Goal: Task Accomplishment & Management: Manage account settings

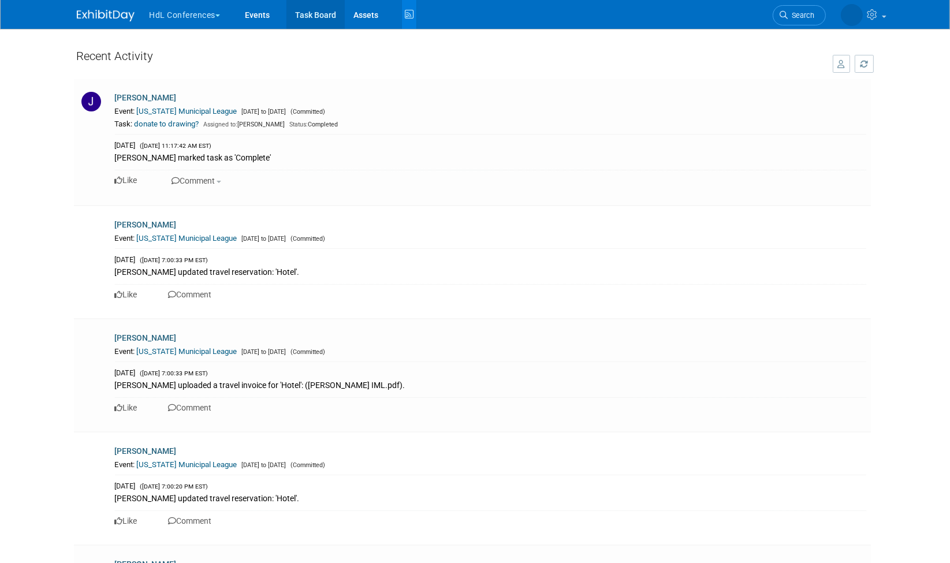
drag, startPoint x: 0, startPoint y: 0, endPoint x: 323, endPoint y: 8, distance: 323.4
click at [323, 8] on link "Task Board" at bounding box center [315, 14] width 58 height 29
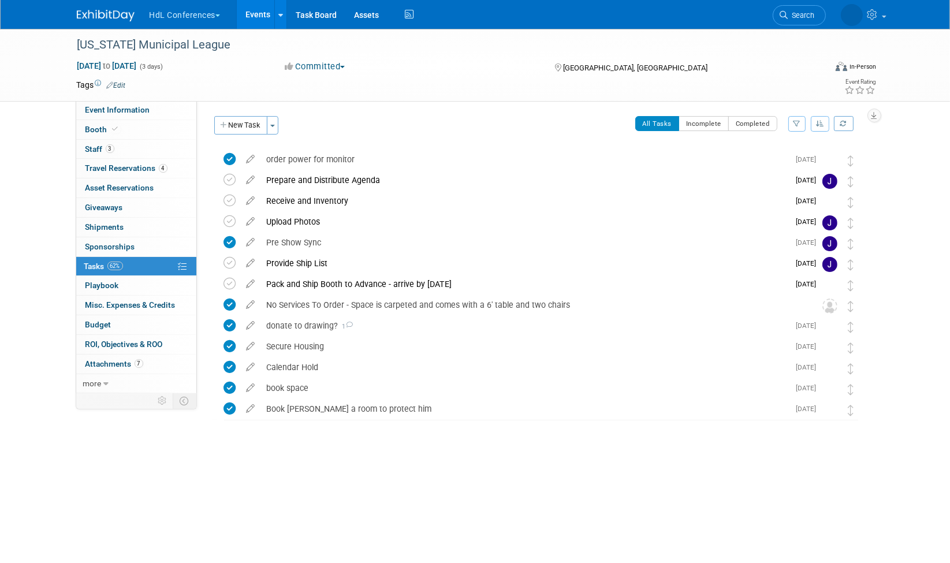
click at [824, 123] on button "button" at bounding box center [820, 124] width 18 height 16
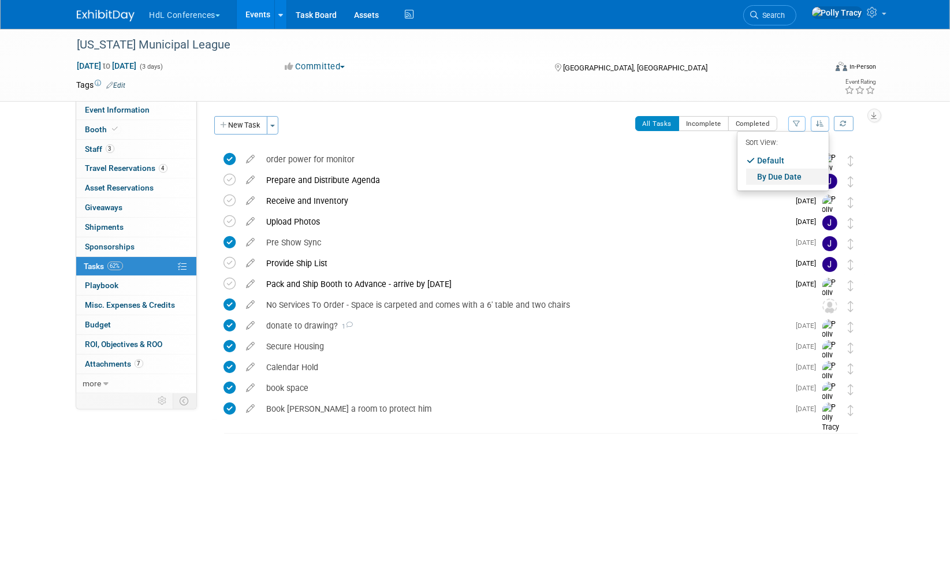
click at [780, 176] on link "By Due Date" at bounding box center [787, 177] width 83 height 16
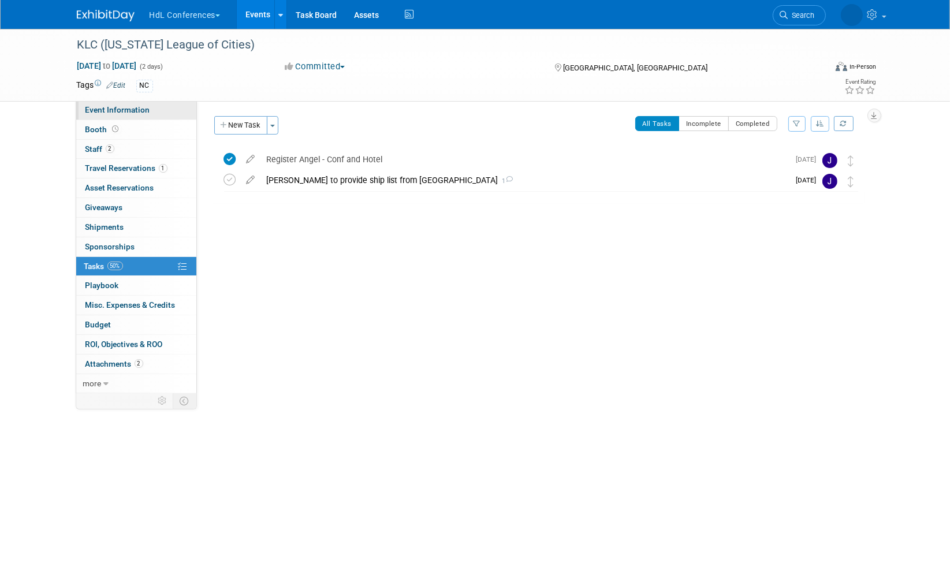
click at [107, 112] on span "Event Information" at bounding box center [117, 109] width 65 height 9
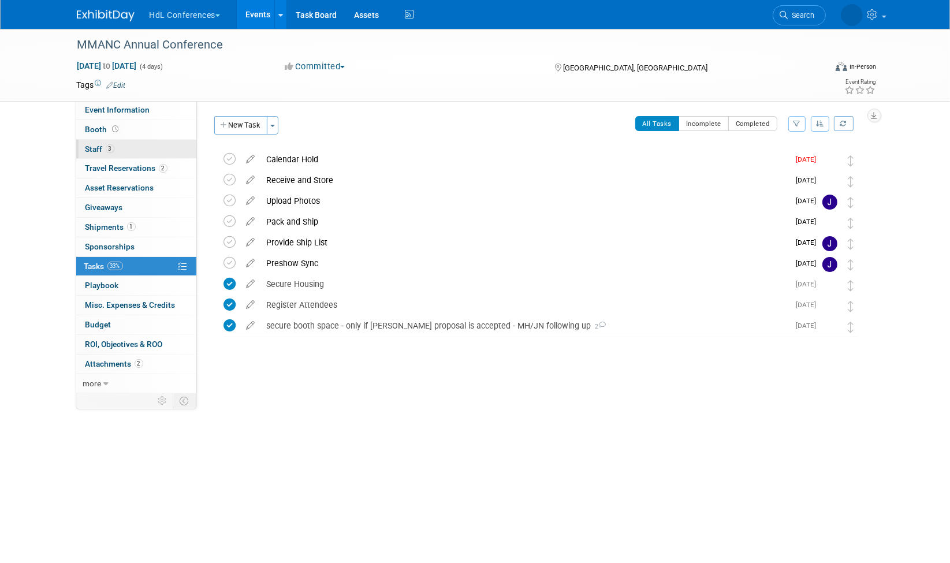
click at [87, 144] on span "Staff 3" at bounding box center [99, 148] width 29 height 9
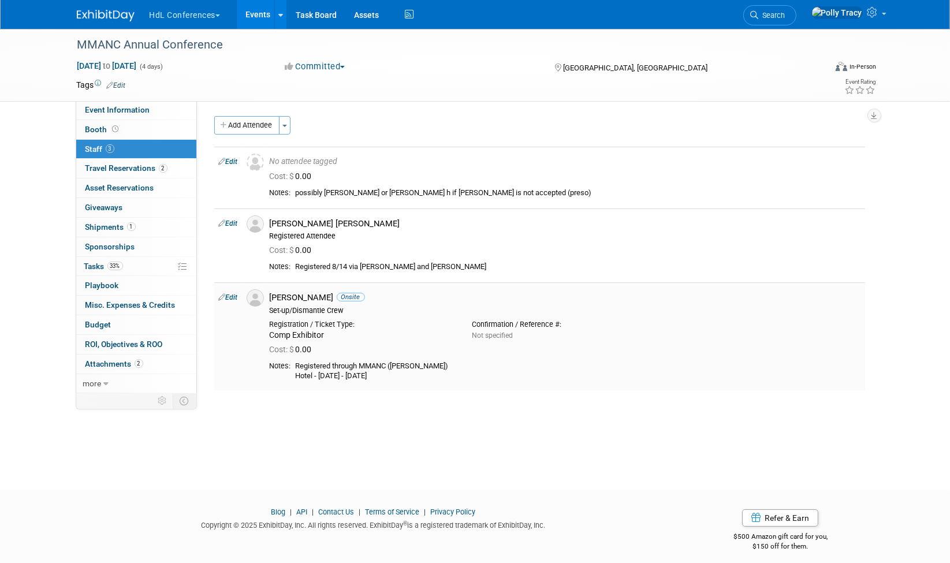
click at [235, 297] on link "Edit" at bounding box center [228, 297] width 19 height 8
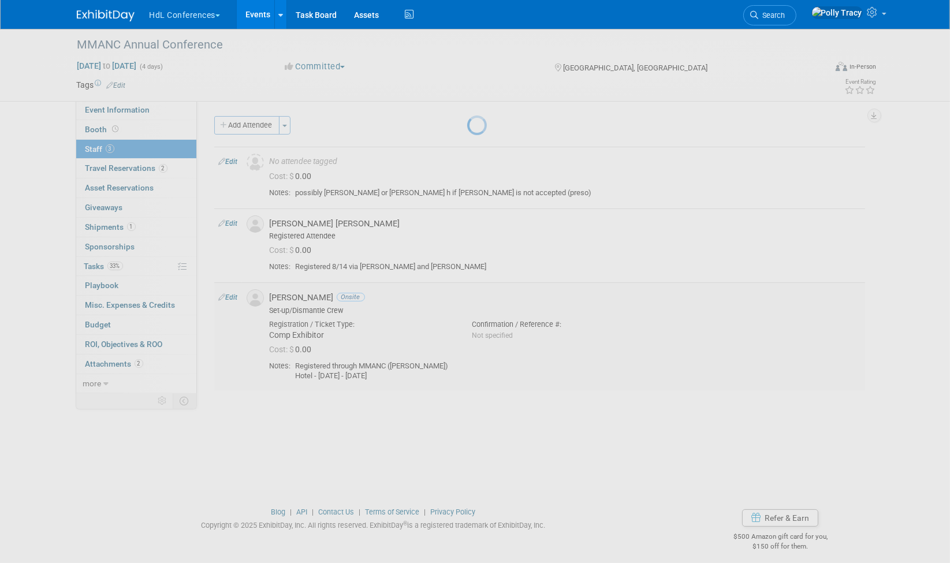
select select "c4075701-ac78-4f6c-9aaf-33bec22c00b3"
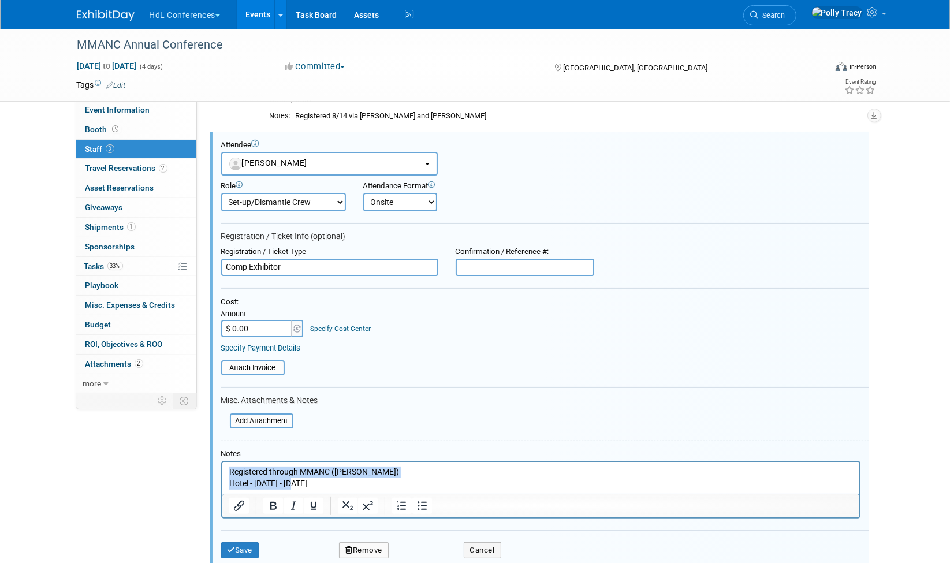
drag, startPoint x: 355, startPoint y: 483, endPoint x: 226, endPoint y: 473, distance: 129.2
click at [226, 473] on html "Registered through MMANC (Cassandra) Hotel - oct 14 - 17" at bounding box center [540, 474] width 637 height 27
click at [244, 543] on button "Save" at bounding box center [240, 550] width 38 height 16
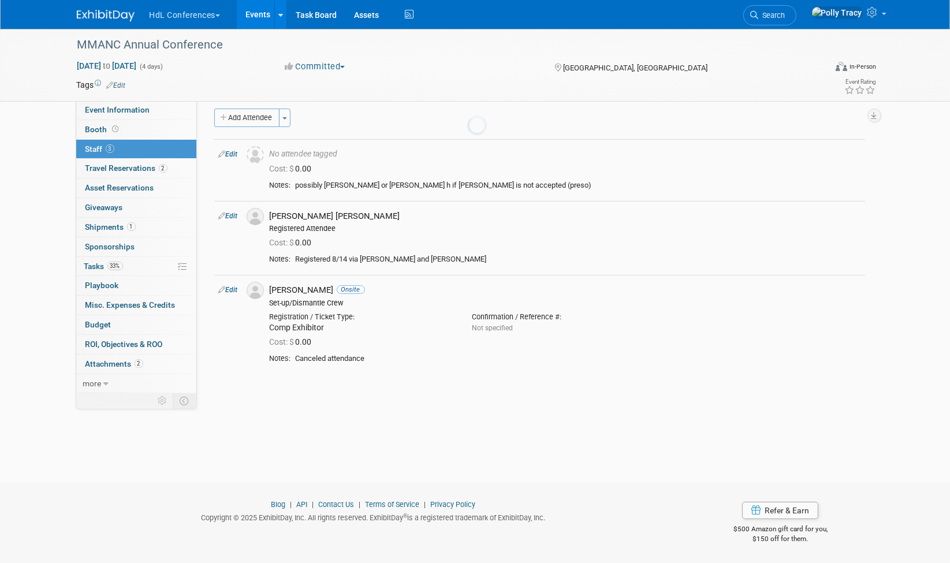
scroll to position [8, 0]
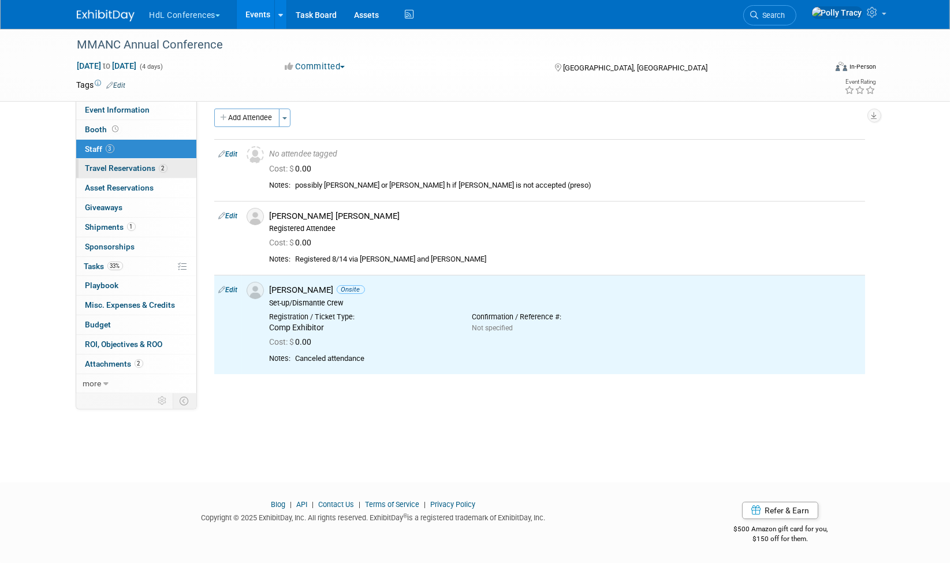
click at [101, 168] on span "Travel Reservations 2" at bounding box center [126, 167] width 82 height 9
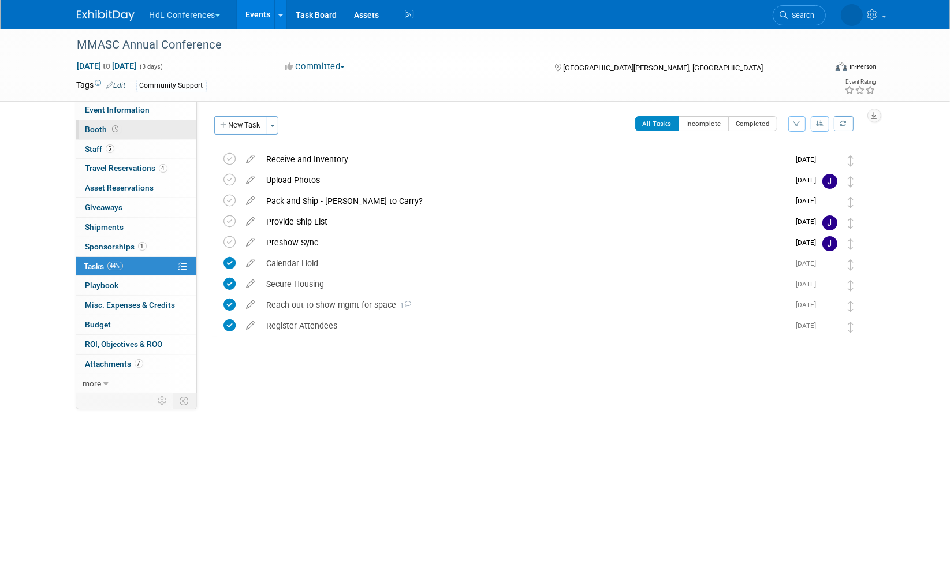
click at [93, 126] on span "Booth" at bounding box center [103, 129] width 36 height 9
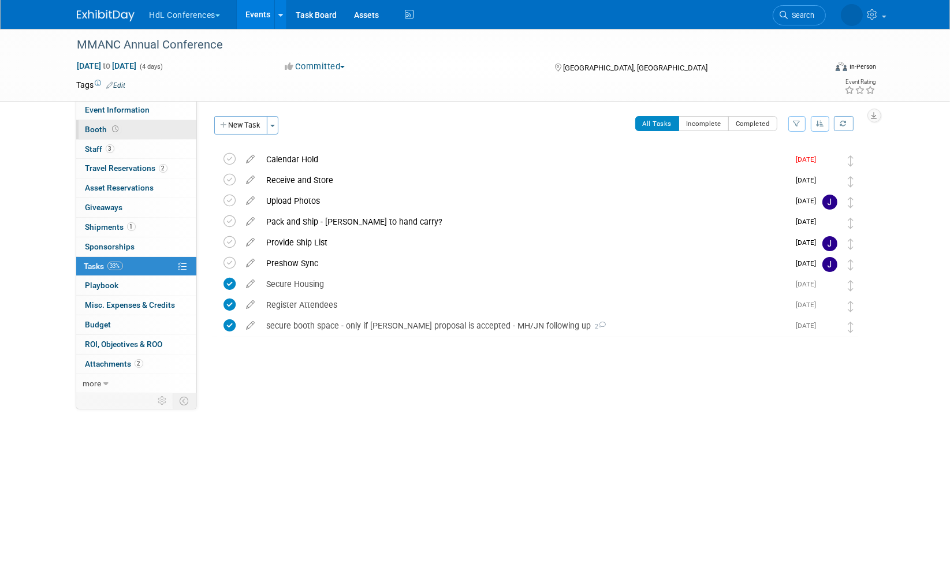
click at [100, 129] on span "Booth" at bounding box center [103, 129] width 36 height 9
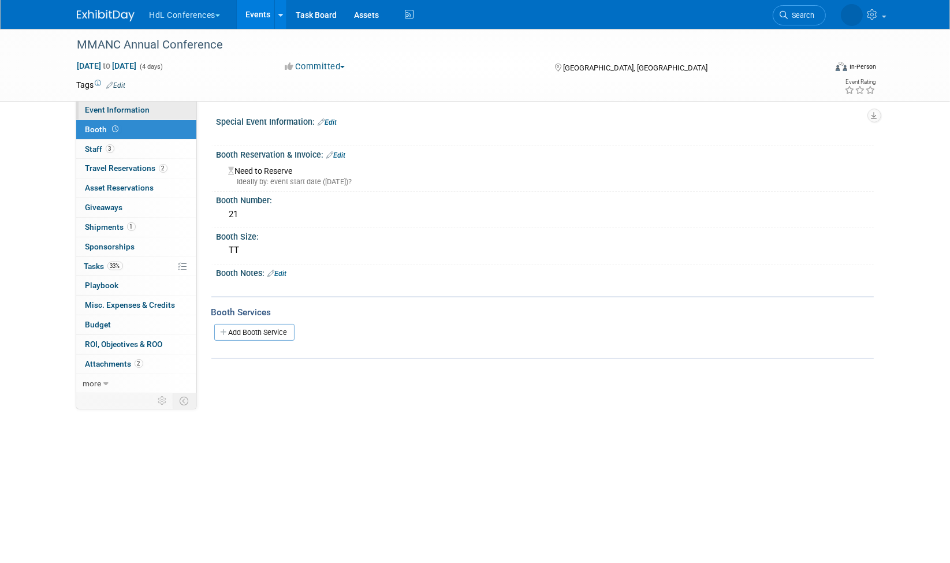
click at [118, 107] on span "Event Information" at bounding box center [117, 109] width 65 height 9
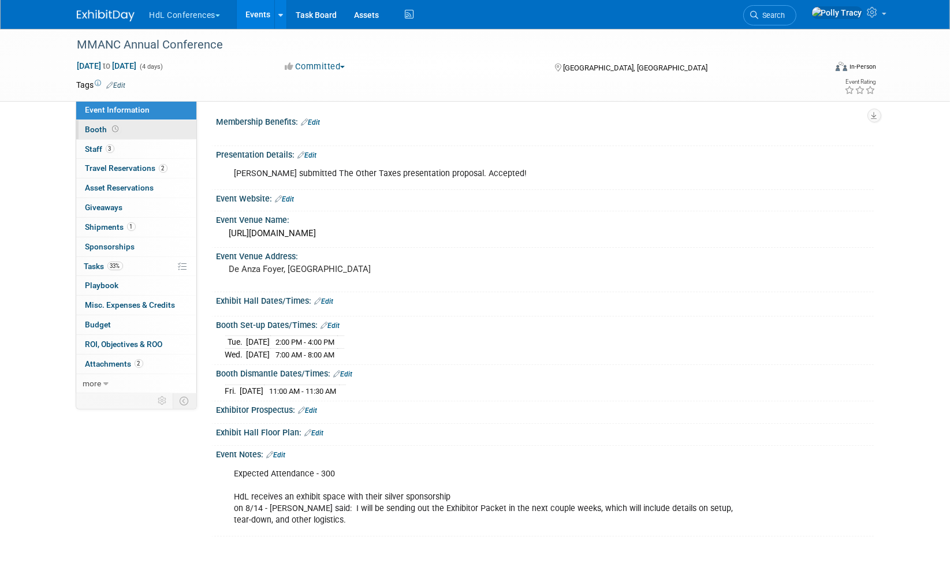
click at [99, 130] on span "Booth" at bounding box center [103, 129] width 36 height 9
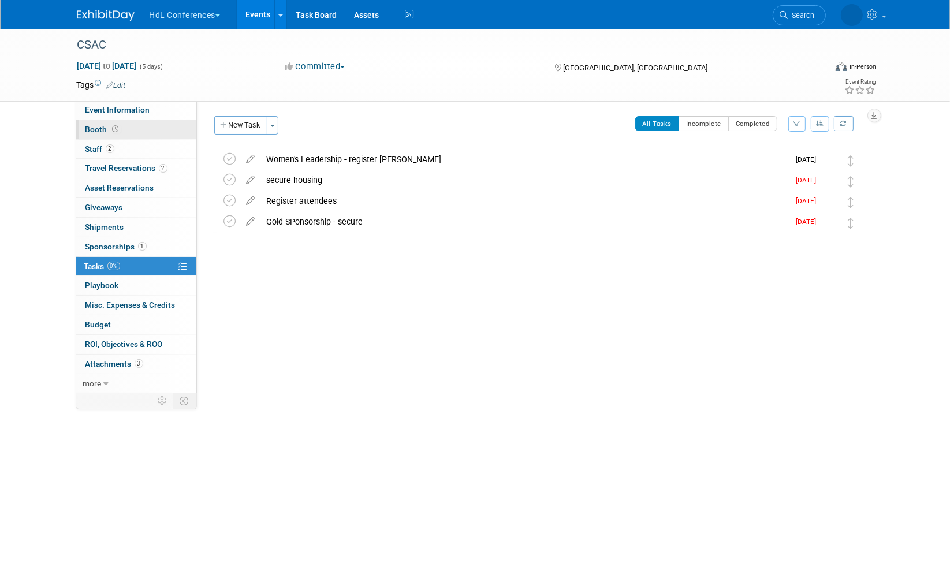
click at [95, 126] on span "Booth" at bounding box center [103, 129] width 36 height 9
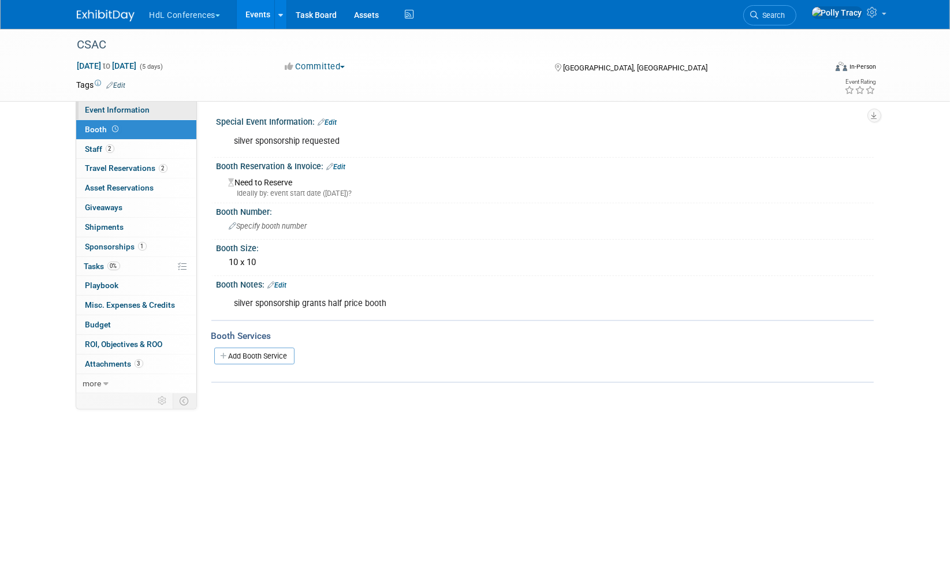
click at [103, 114] on span "Event Information" at bounding box center [117, 109] width 65 height 9
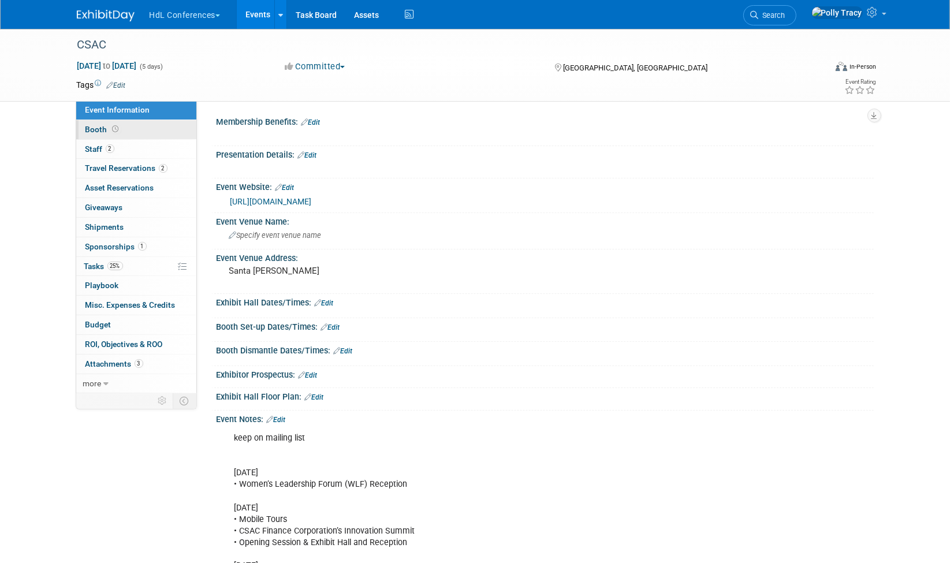
click at [92, 128] on span "Booth" at bounding box center [103, 129] width 36 height 9
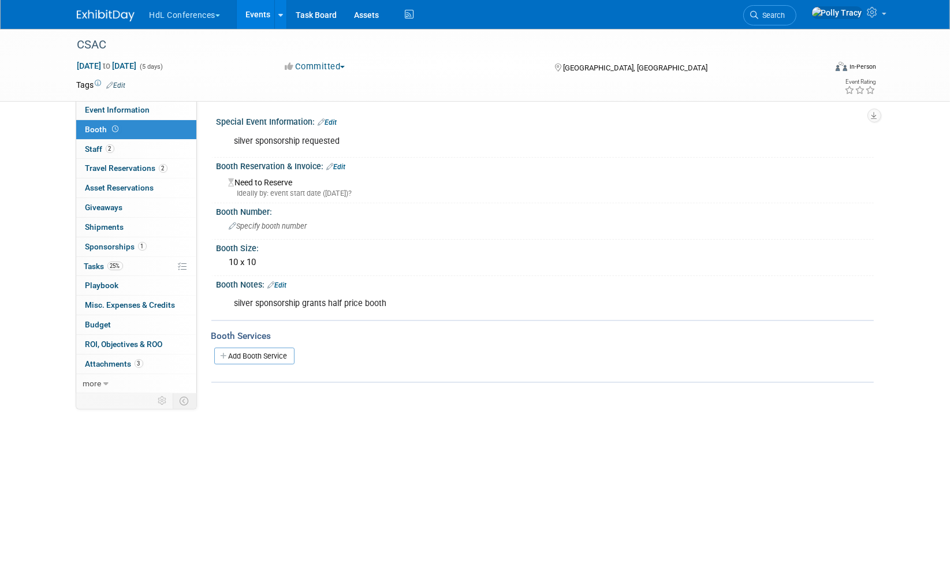
click at [285, 282] on link "Edit" at bounding box center [277, 285] width 19 height 8
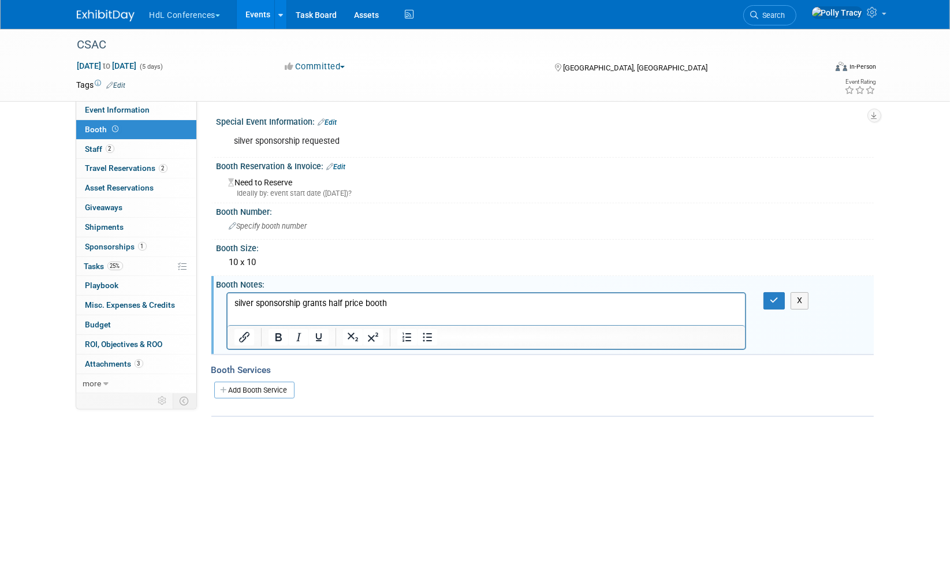
click at [406, 298] on p "silver sponsorship grants half price booth" at bounding box center [486, 304] width 505 height 12
drag, startPoint x: 406, startPoint y: 302, endPoint x: 209, endPoint y: 325, distance: 198.2
click at [227, 309] on html "silver sponsorship grants half price booth" at bounding box center [486, 301] width 518 height 16
click at [772, 300] on icon "button" at bounding box center [774, 300] width 9 height 8
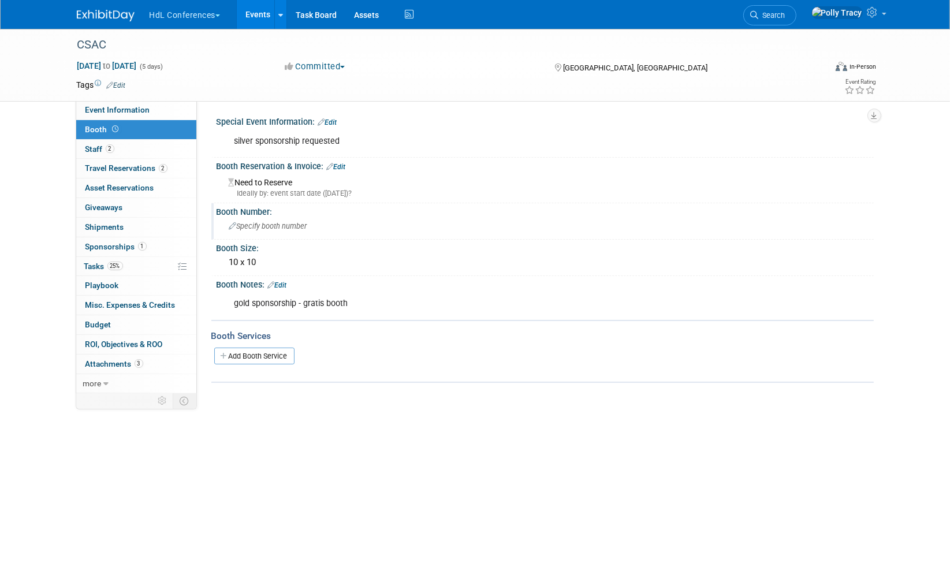
click at [257, 222] on span "Specify booth number" at bounding box center [268, 226] width 78 height 9
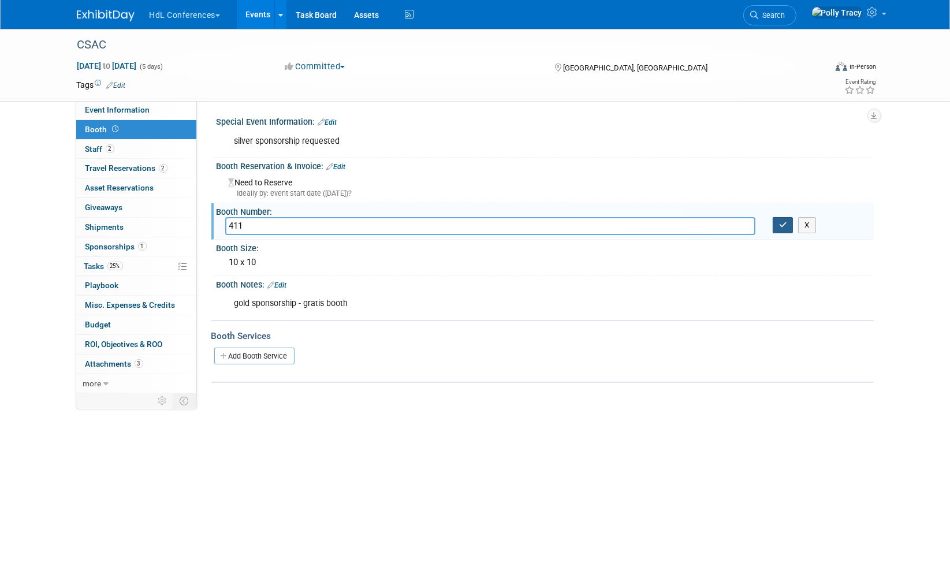
type input "411"
click at [784, 228] on button "button" at bounding box center [782, 225] width 21 height 16
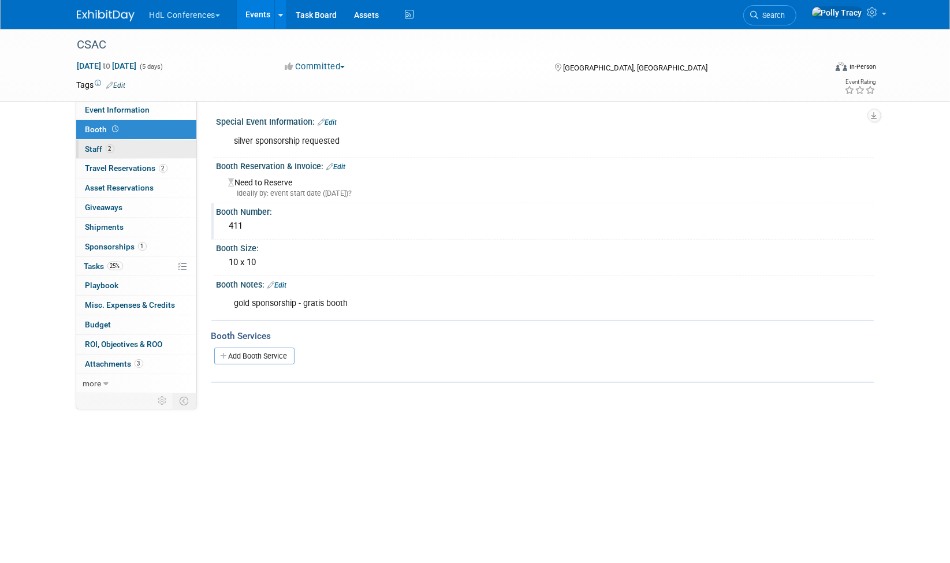
click at [95, 144] on span "Staff 2" at bounding box center [99, 148] width 29 height 9
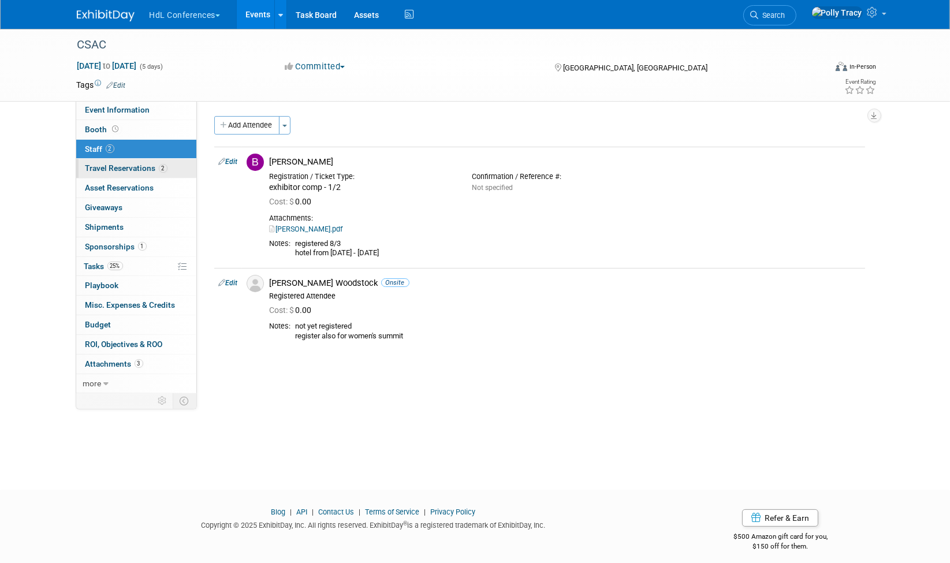
click at [102, 166] on span "Travel Reservations 2" at bounding box center [126, 167] width 82 height 9
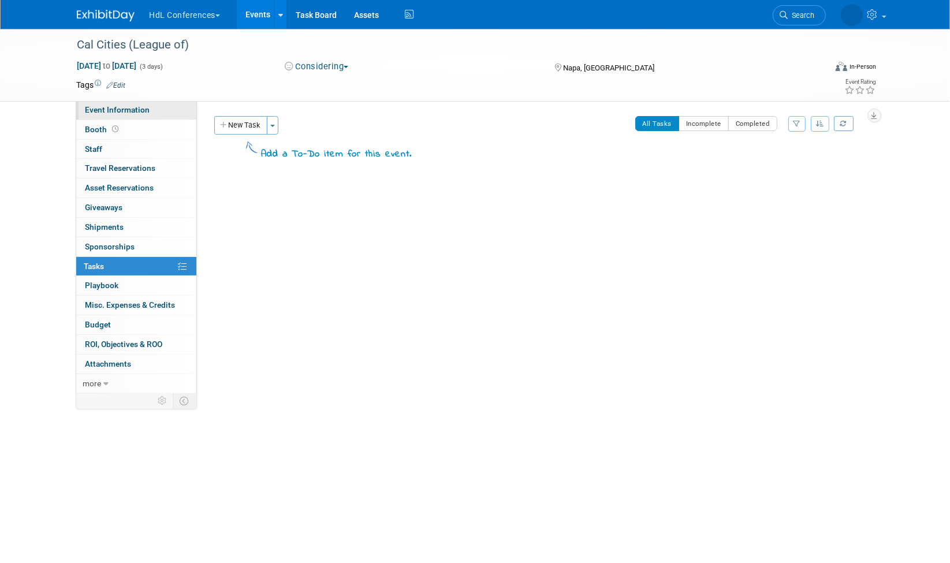
click at [98, 113] on span "Event Information" at bounding box center [117, 109] width 65 height 9
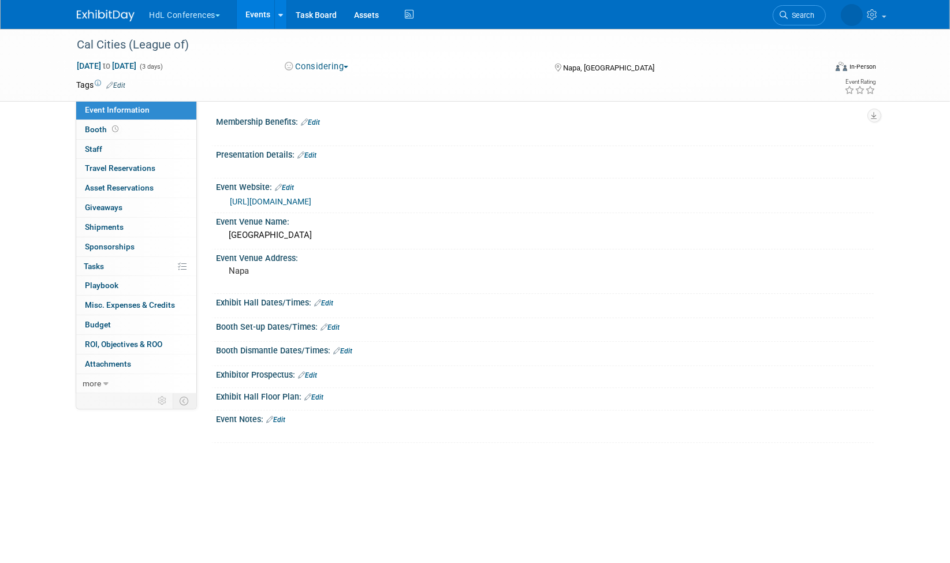
click at [288, 197] on link "[URL][DOMAIN_NAME]" at bounding box center [270, 201] width 81 height 9
